Goal: Find specific page/section: Find specific page/section

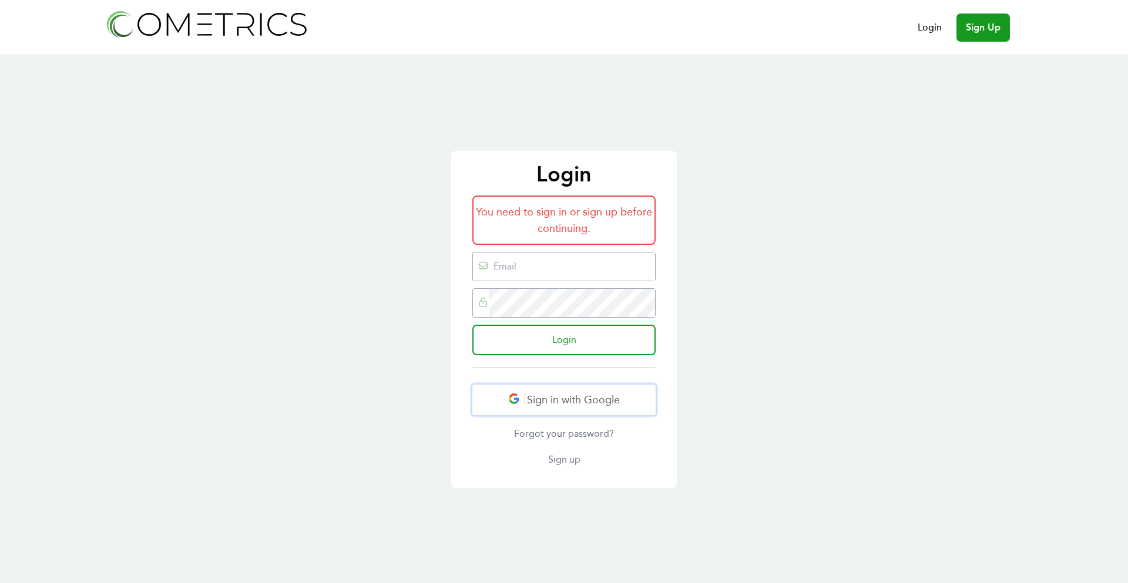
click at [522, 405] on button "Sign in with Google" at bounding box center [563, 400] width 183 height 31
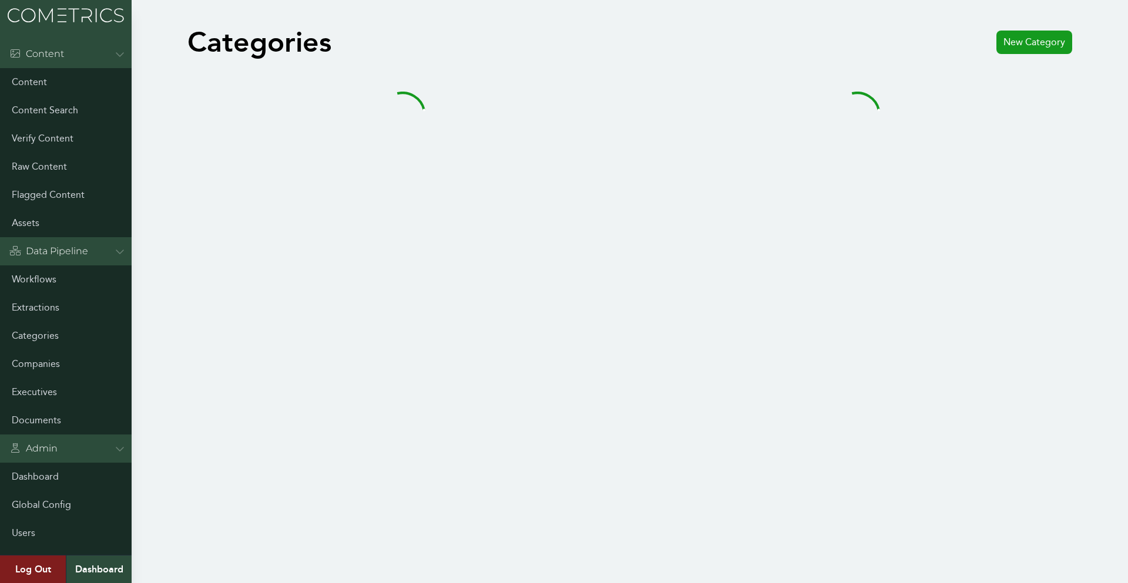
drag, startPoint x: 1127, startPoint y: 211, endPoint x: 1127, endPoint y: 201, distance: 9.4
click at [1127, 211] on body "Menu Content Content Content Search Verify Content Raw Content Flagged Content …" at bounding box center [564, 291] width 1128 height 583
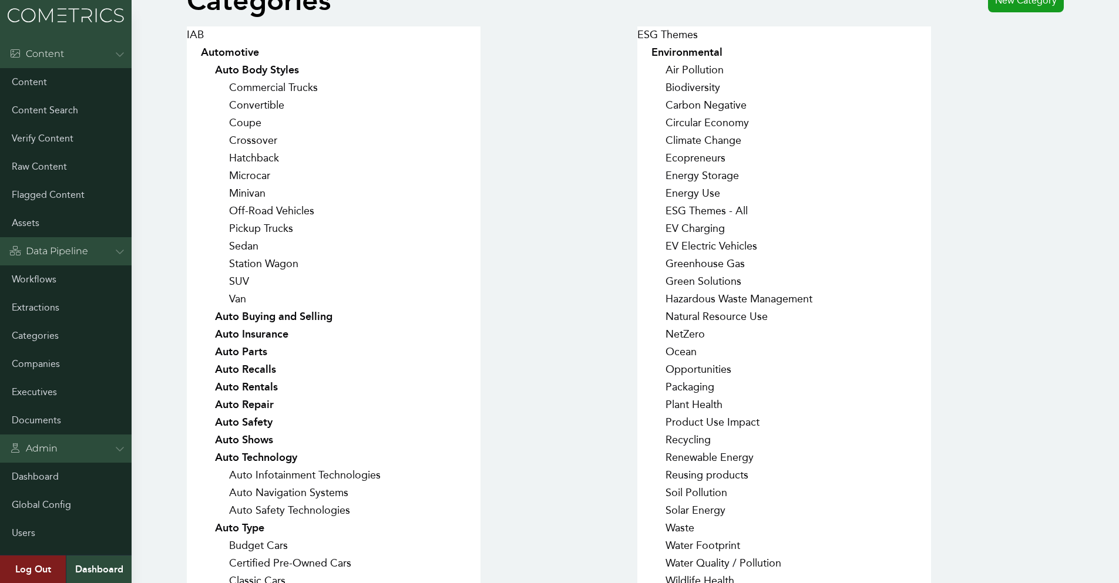
scroll to position [470, 0]
